Goal: Go to known website: Access a specific website the user already knows

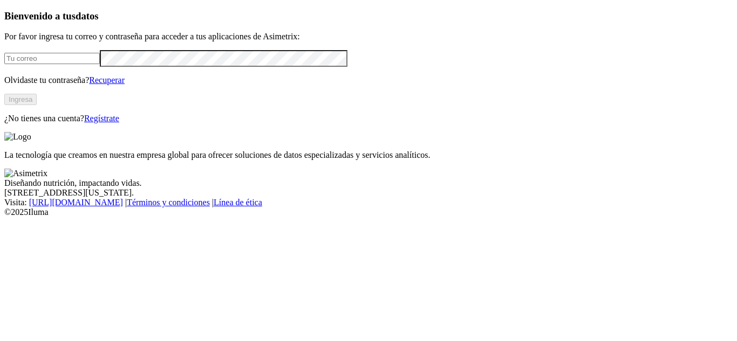
type input "[EMAIL_ADDRESS][DOMAIN_NAME]"
click at [37, 105] on button "Ingresa" at bounding box center [20, 99] width 32 height 11
